Goal: Task Accomplishment & Management: Manage account settings

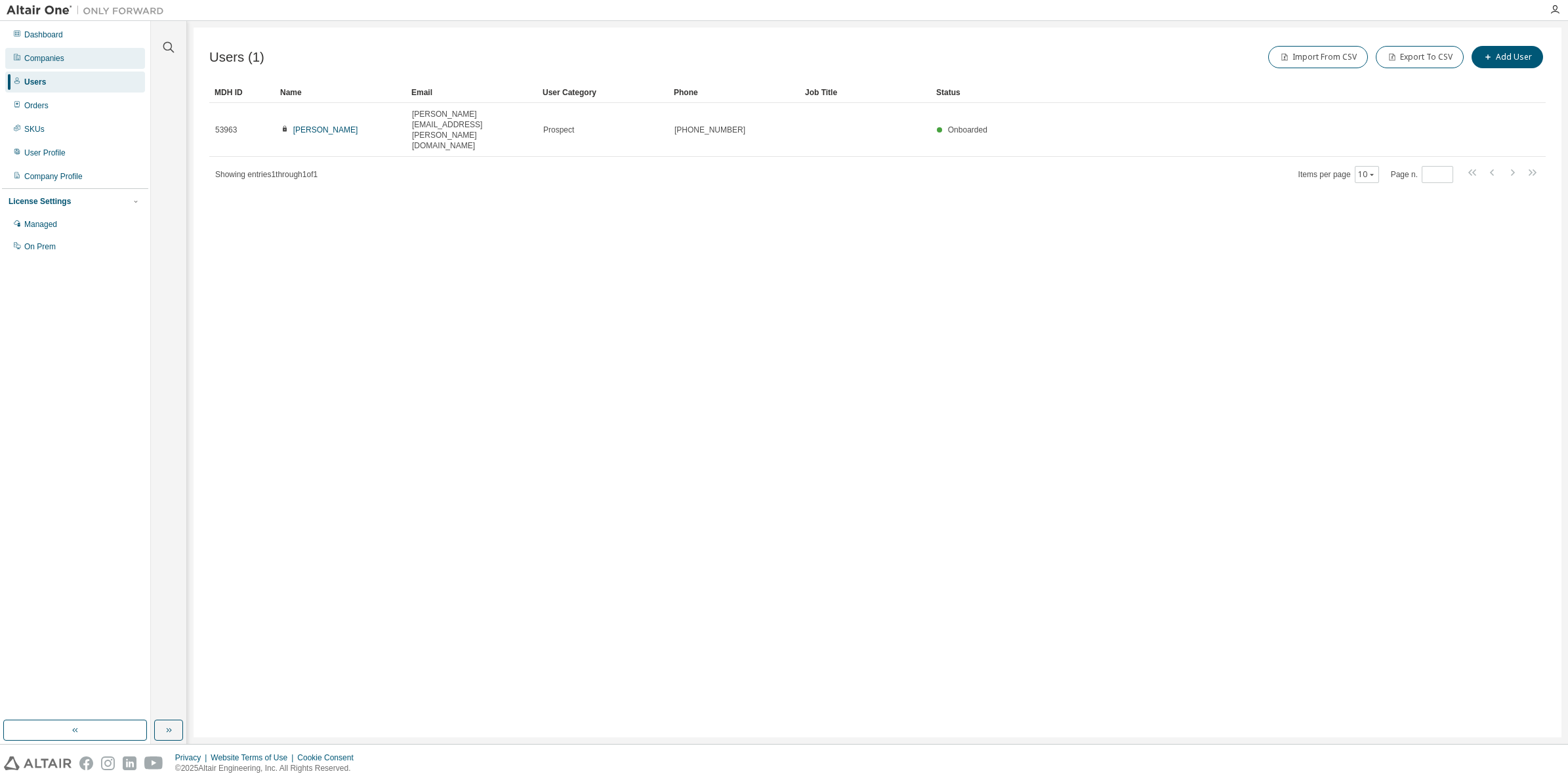
click at [47, 50] on div "Companies" at bounding box center [74, 57] width 140 height 21
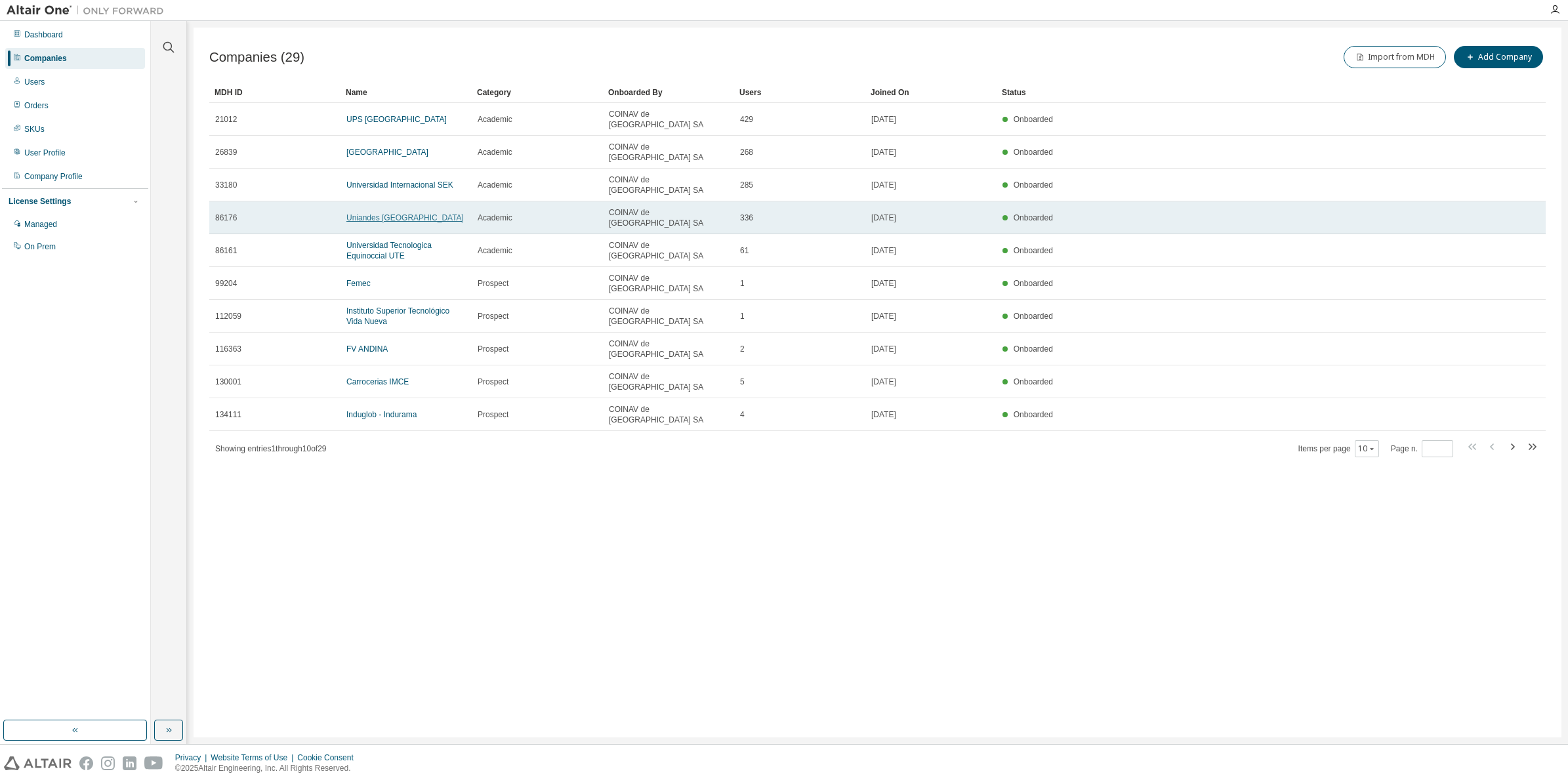
click at [384, 213] on link "Uniandes Ecuador" at bounding box center [404, 217] width 117 height 9
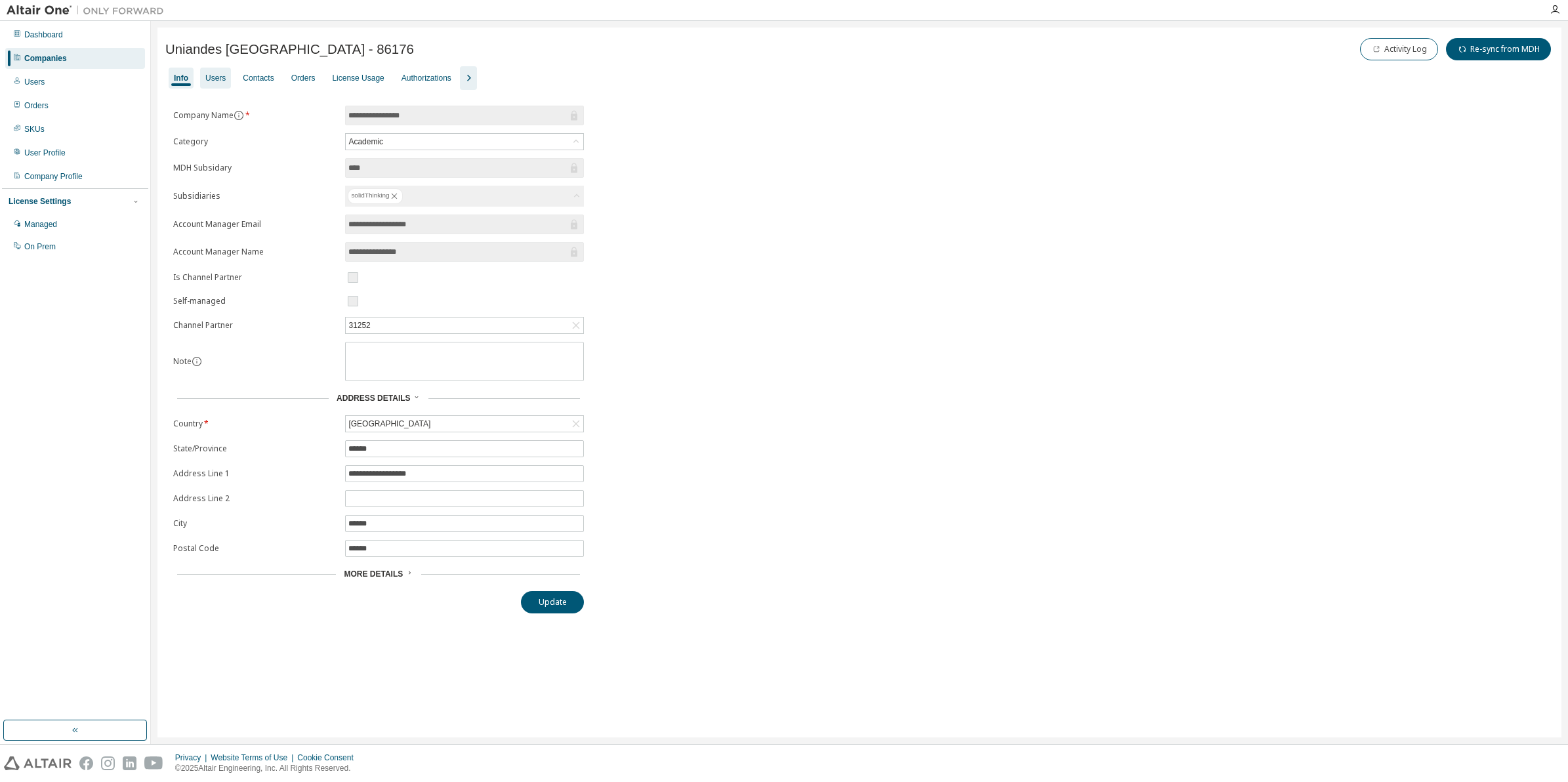
click at [230, 84] on div "Users" at bounding box center [215, 77] width 31 height 21
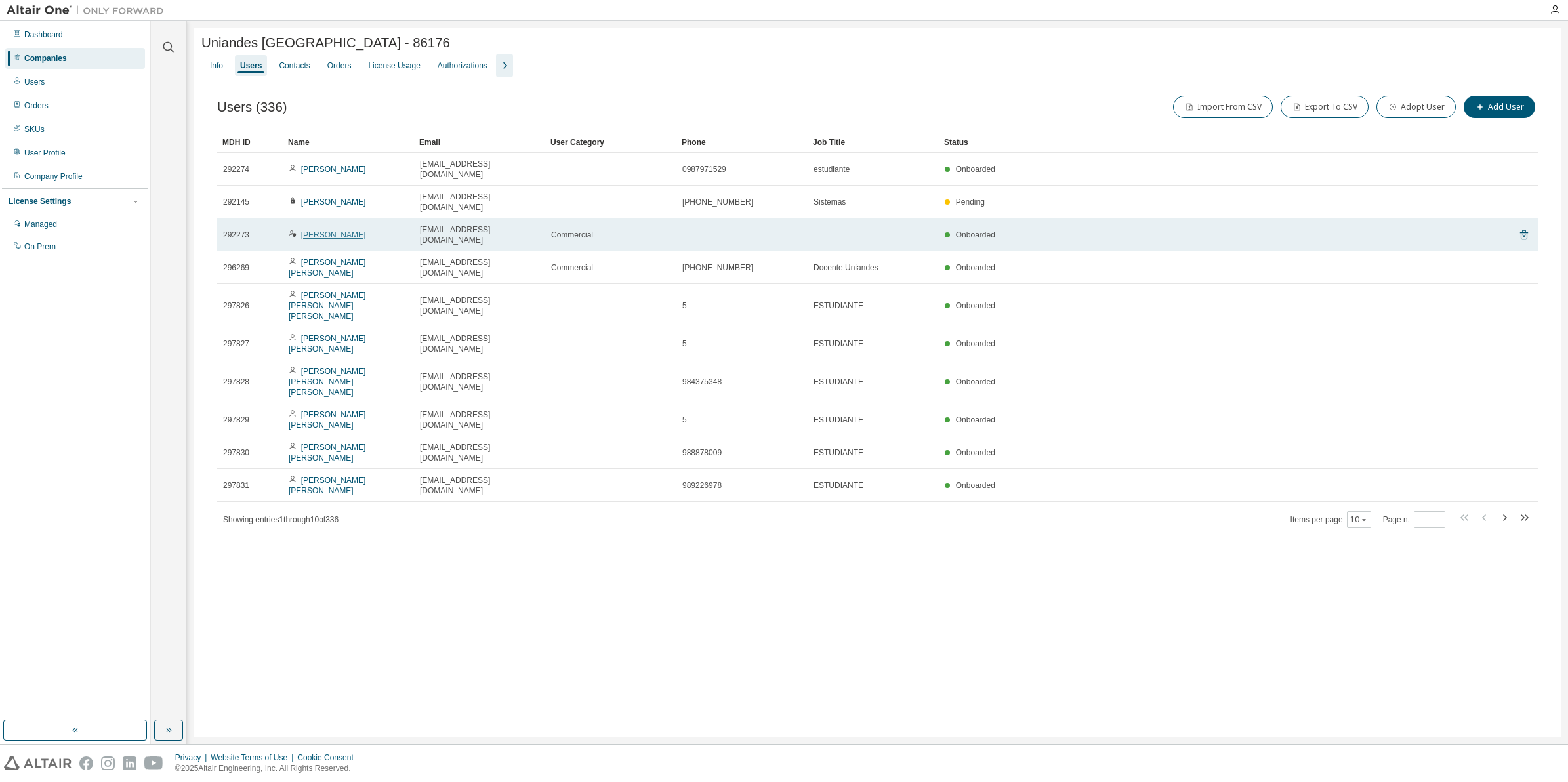
click at [336, 230] on link "Jorge Cepeda" at bounding box center [334, 234] width 65 height 9
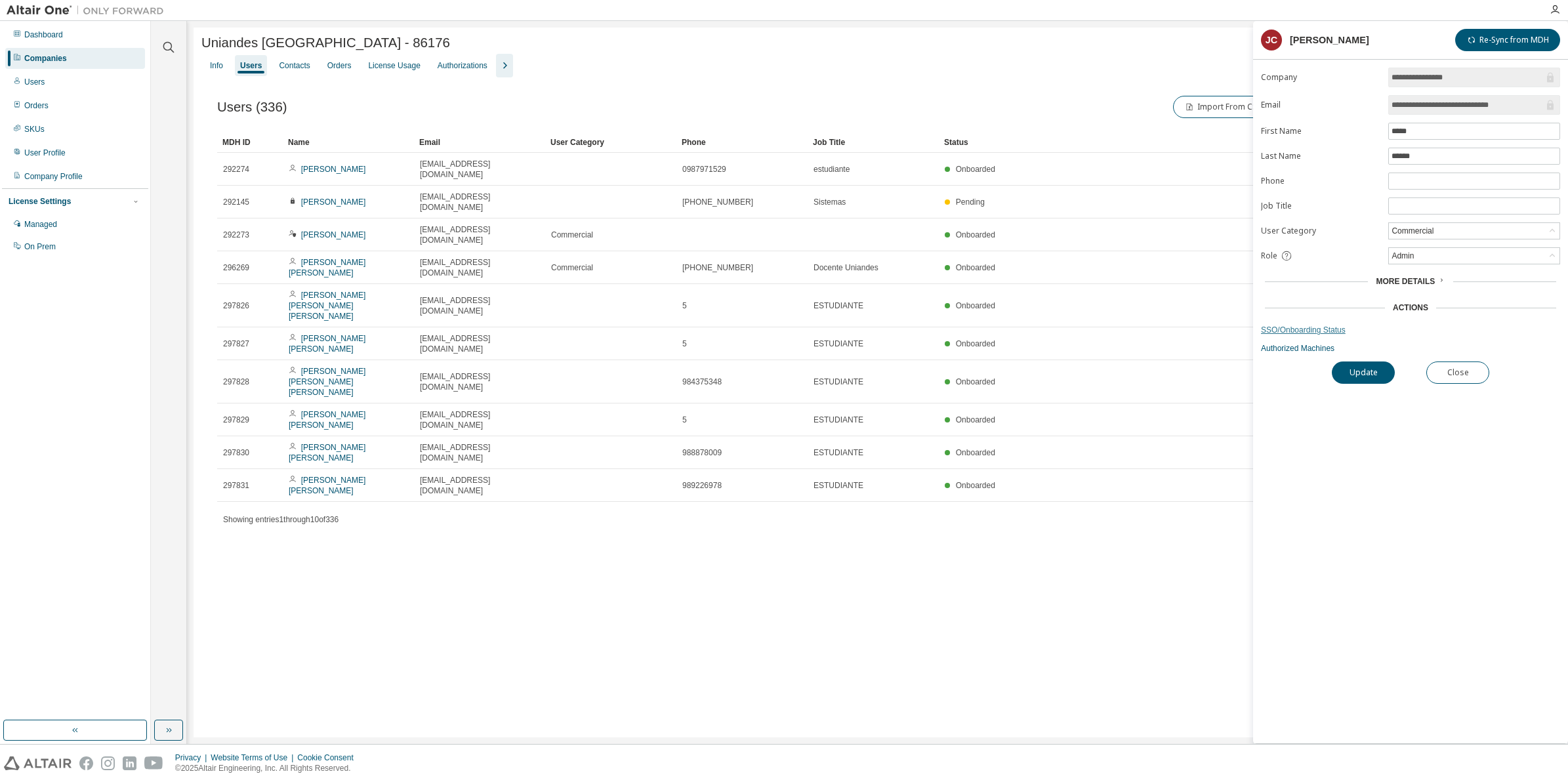
click at [1296, 331] on link "SSO/Onboarding Status" at bounding box center [1410, 330] width 299 height 11
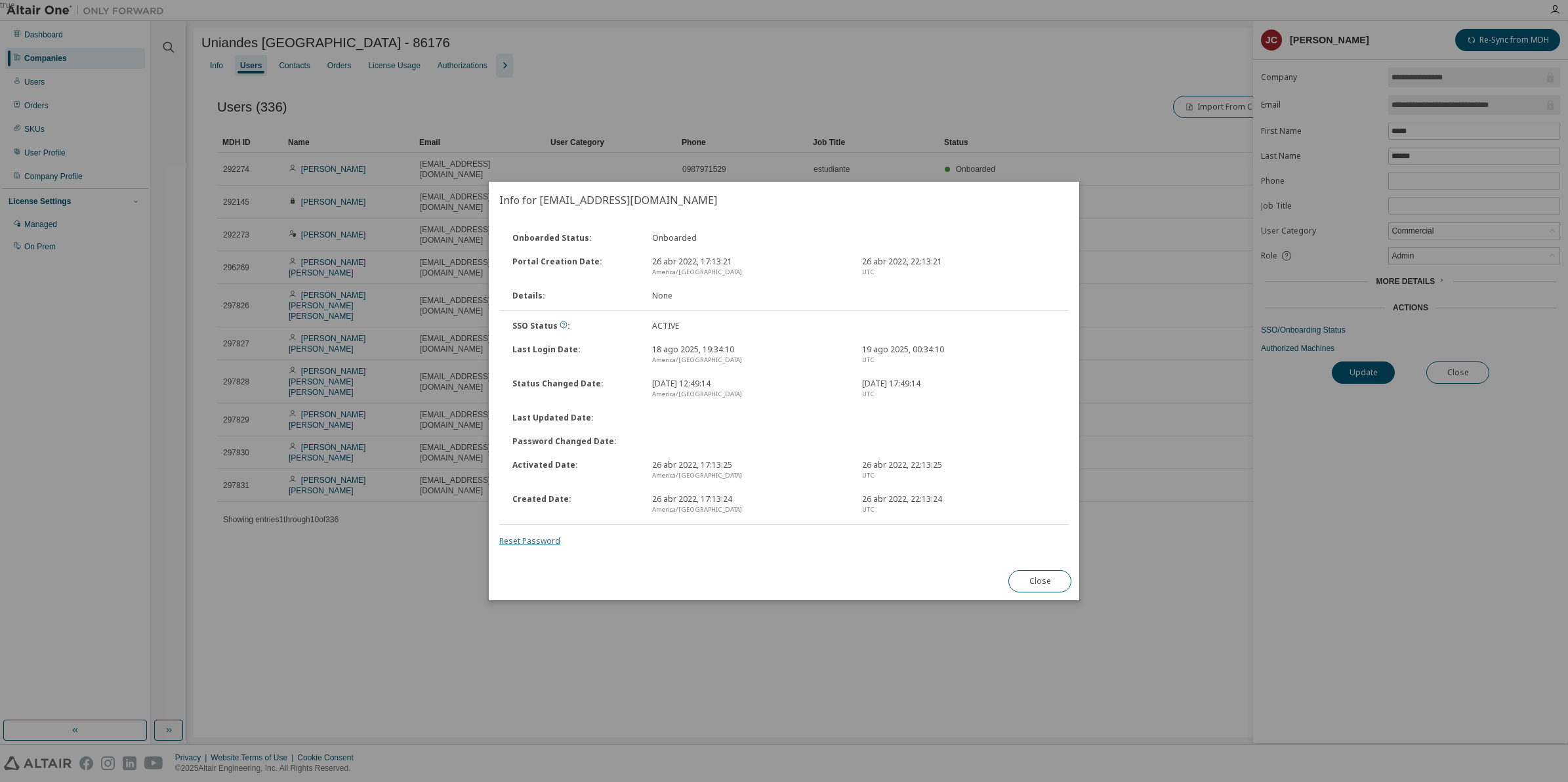
click at [532, 536] on link "Reset Password" at bounding box center [530, 540] width 61 height 11
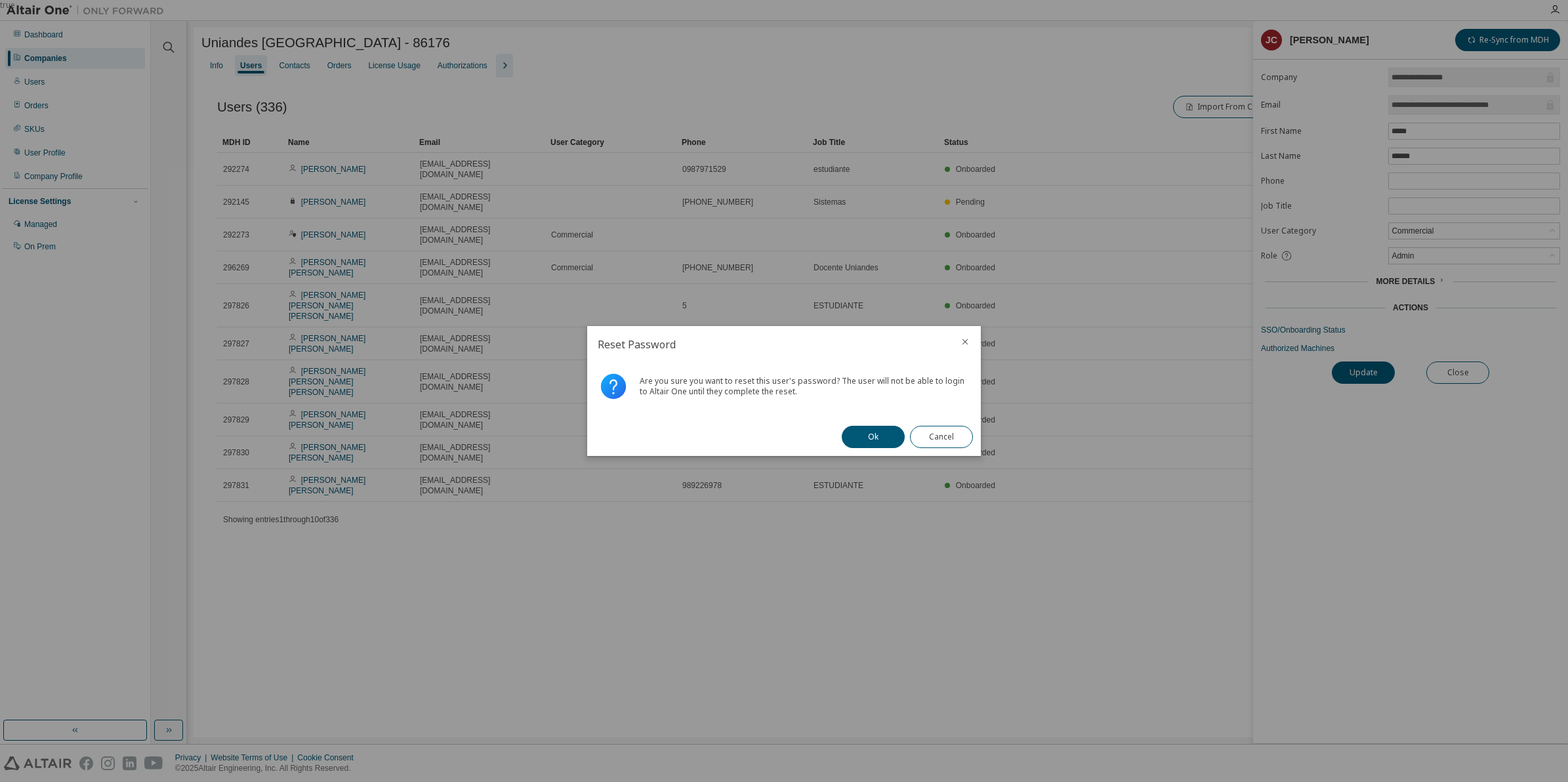
click at [869, 428] on button "Ok" at bounding box center [873, 436] width 63 height 23
click at [952, 439] on button "Close" at bounding box center [942, 436] width 63 height 23
